Goal: Find specific page/section: Find specific page/section

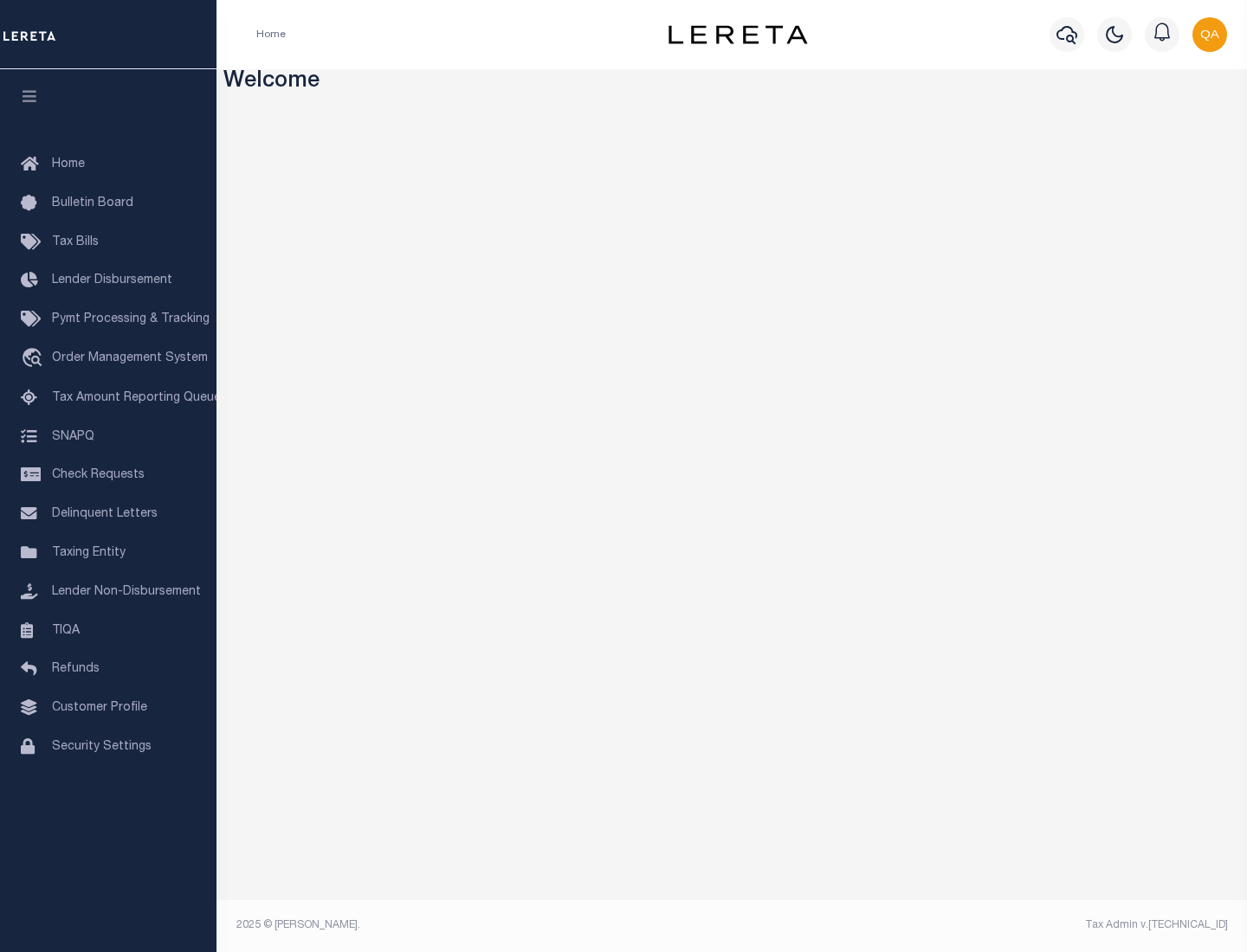
click at [108, 630] on link "TIQA" at bounding box center [108, 631] width 216 height 39
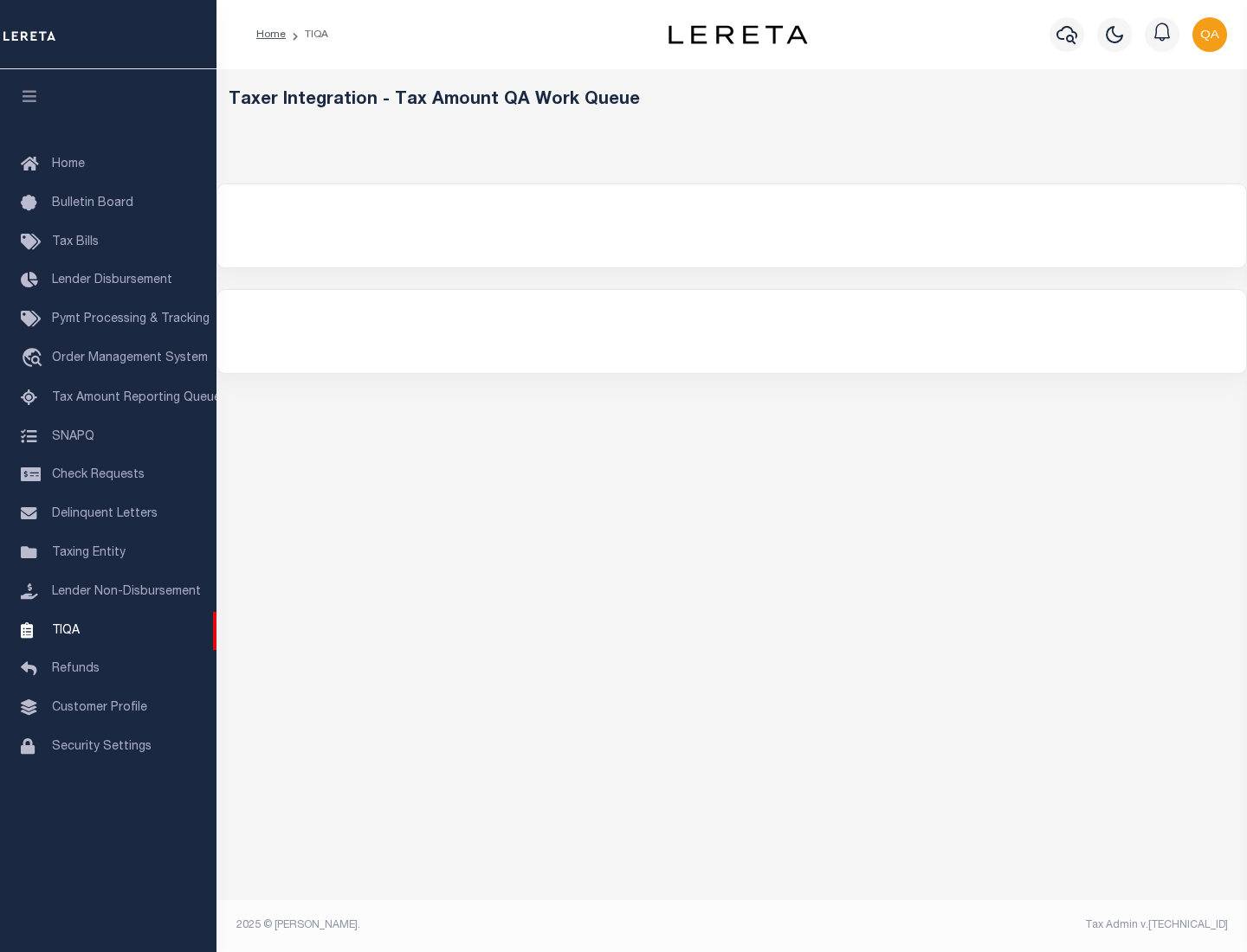
select select "200"
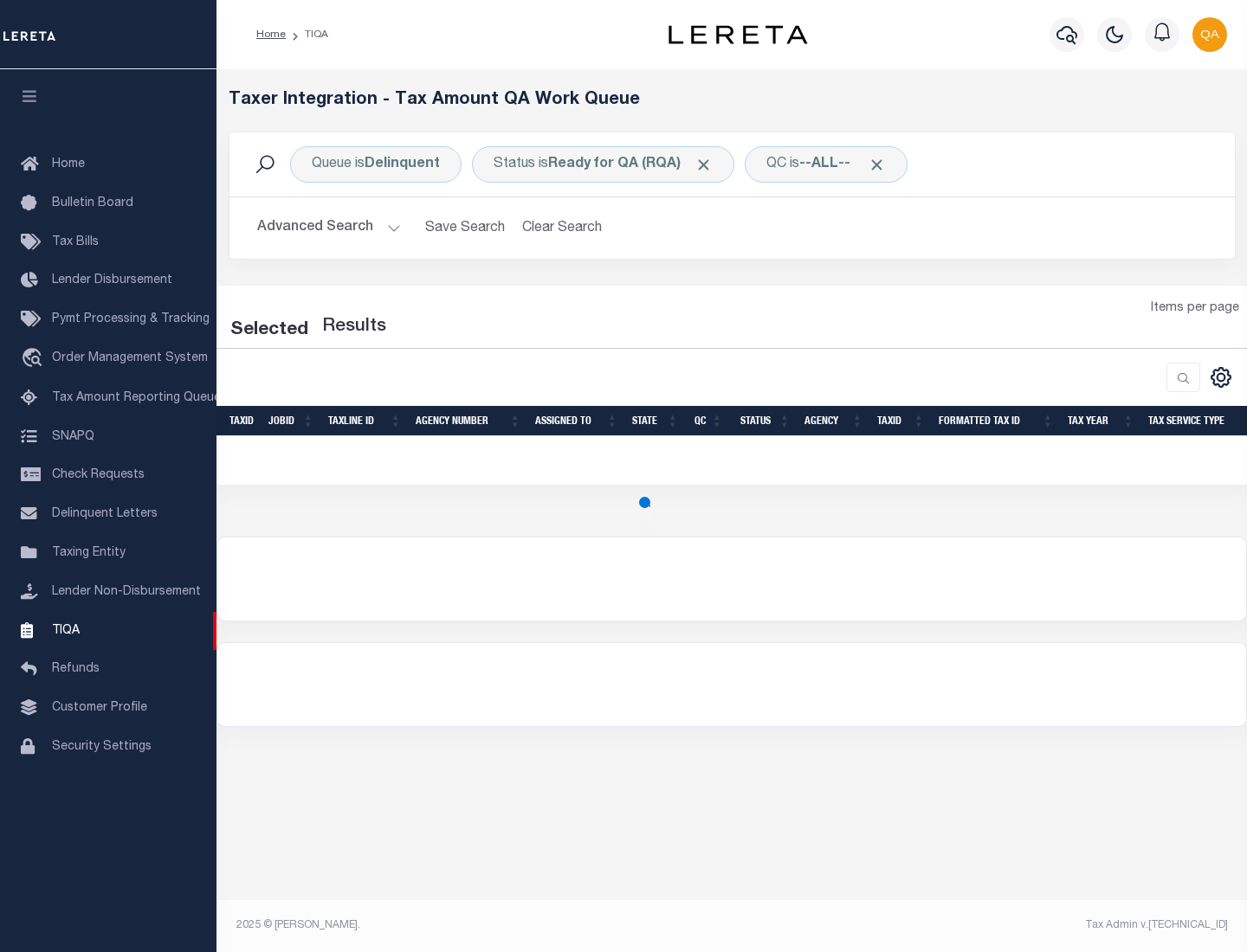
select select "200"
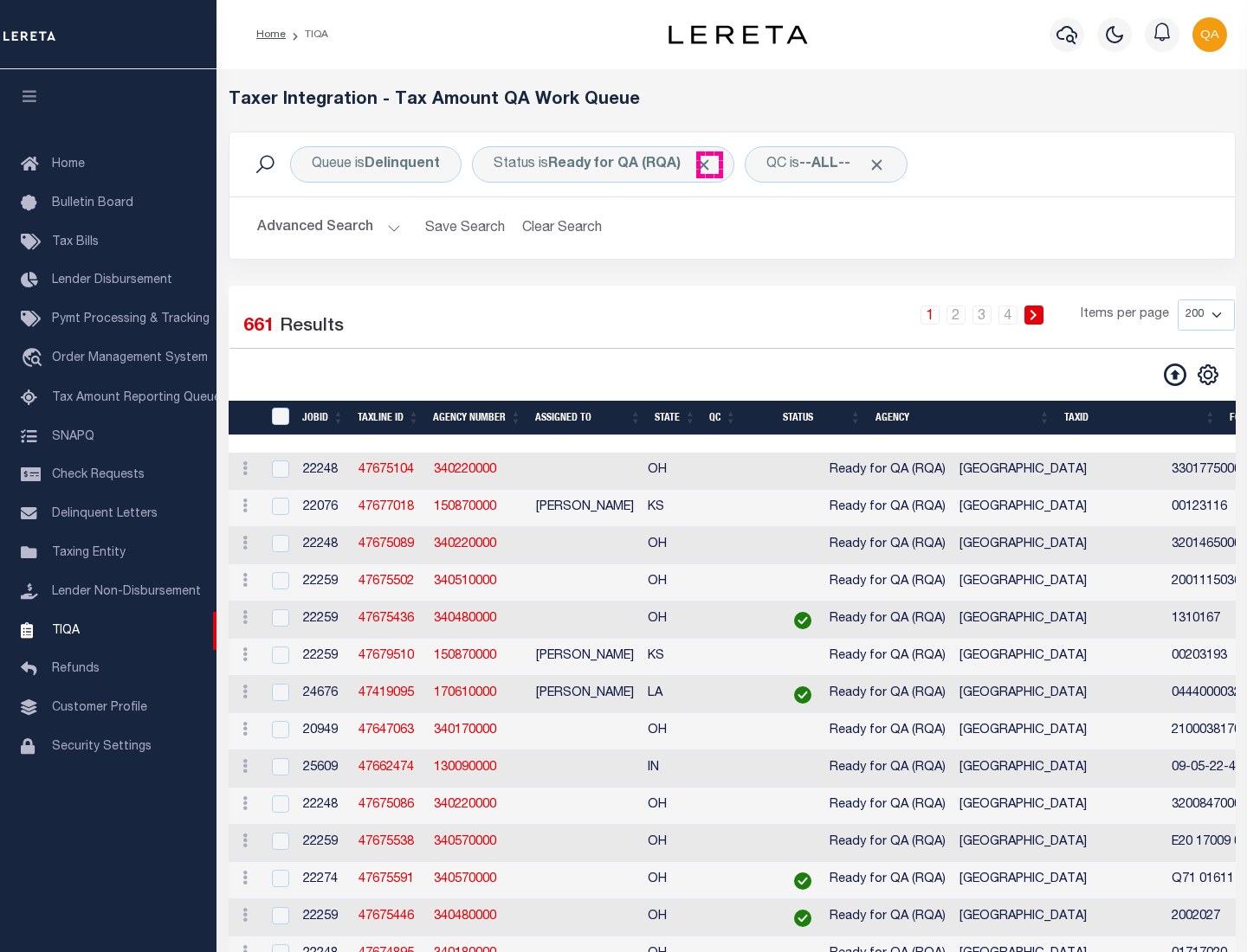
click at [709, 164] on span "Click to Remove" at bounding box center [704, 165] width 19 height 19
